Goal: Check status

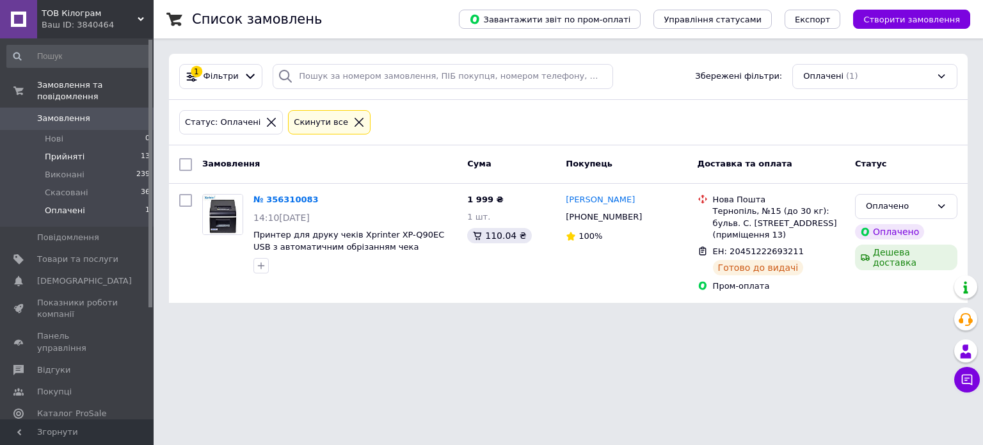
click at [60, 151] on span "Прийняті" at bounding box center [65, 157] width 40 height 12
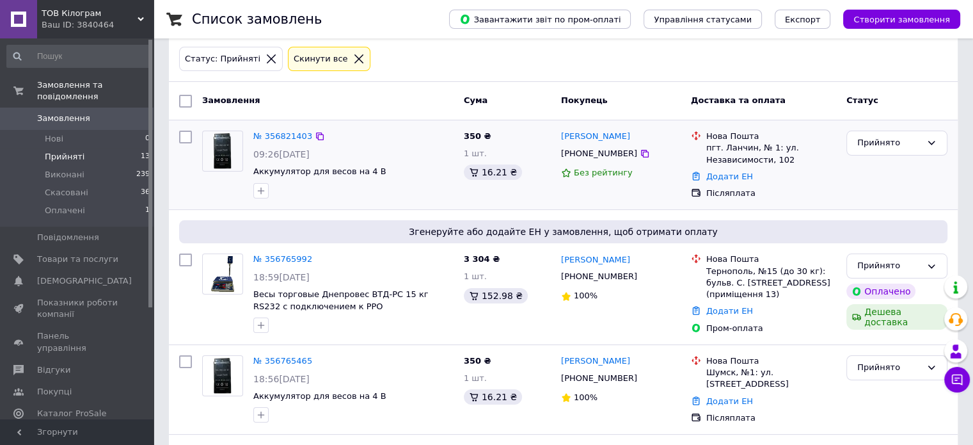
scroll to position [64, 0]
click at [287, 262] on link "№ 356765992" at bounding box center [282, 258] width 59 height 10
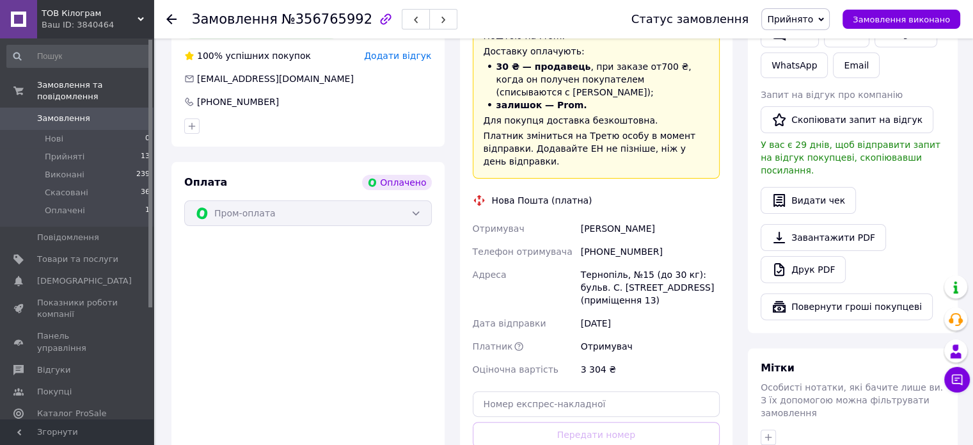
scroll to position [317, 0]
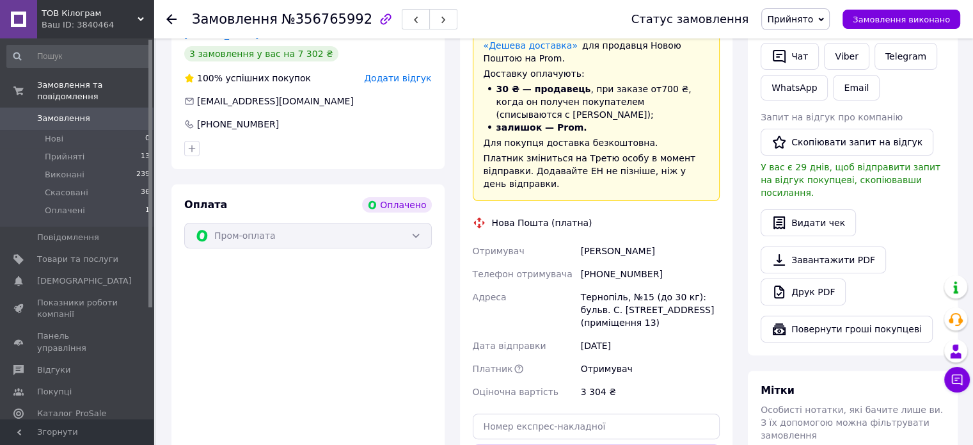
click at [413, 227] on div "Пром-оплата" at bounding box center [308, 236] width 248 height 26
click at [79, 205] on li "Оплачені 1" at bounding box center [78, 214] width 157 height 24
